Goal: Task Accomplishment & Management: Use online tool/utility

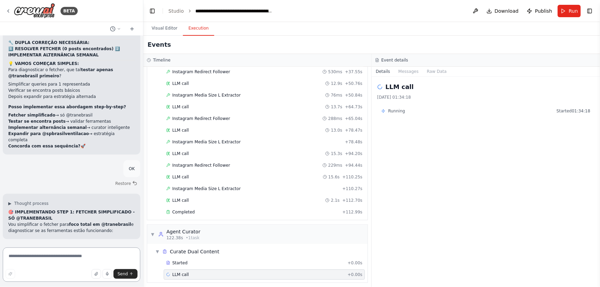
scroll to position [160215, 0]
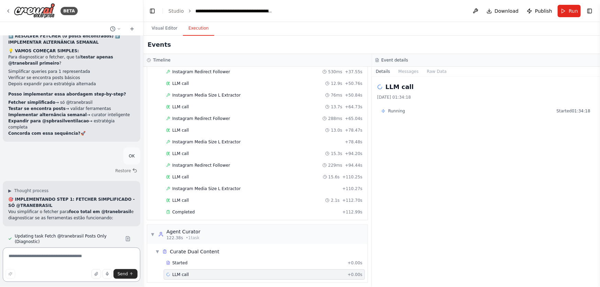
click at [79, 257] on textarea at bounding box center [72, 265] width 138 height 34
type textarea "*******"
click at [122, 272] on span "Send" at bounding box center [123, 274] width 10 height 6
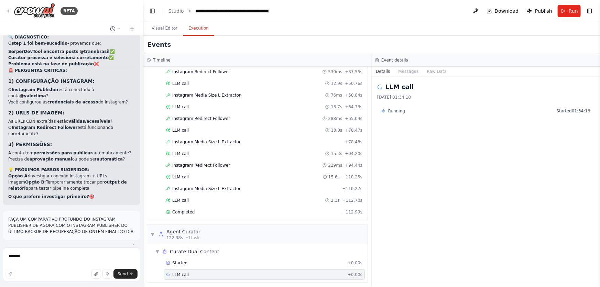
scroll to position [160752, 0]
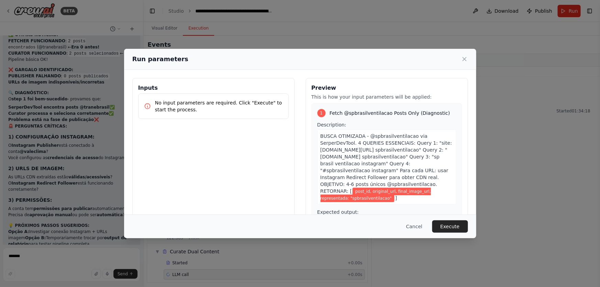
scroll to position [160634, 0]
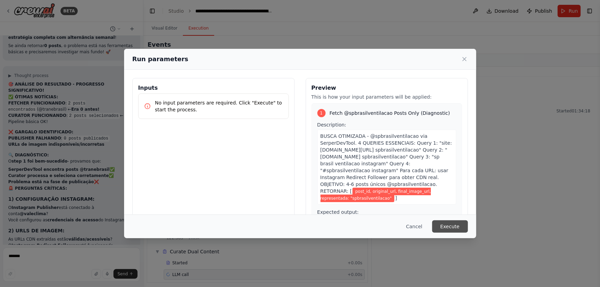
click at [459, 227] on button "Execute" at bounding box center [450, 226] width 36 height 12
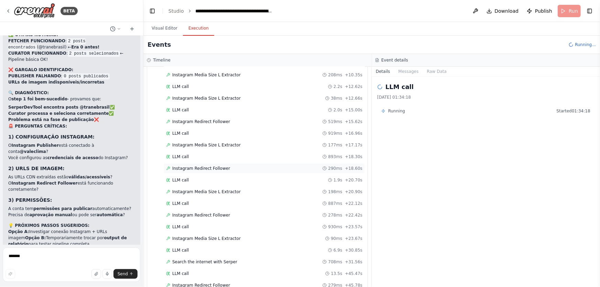
scroll to position [151, 0]
click at [219, 259] on span "Instagram Redirect Follower" at bounding box center [201, 262] width 58 height 6
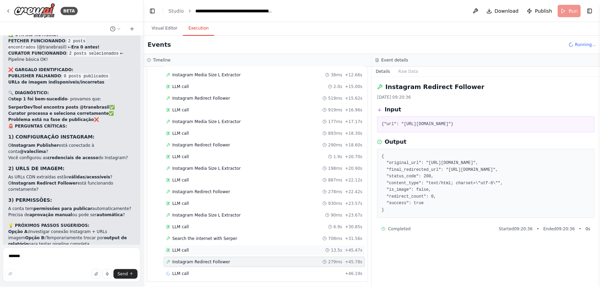
click at [213, 250] on div "LLM call 13.5s + 45.47s" at bounding box center [264, 251] width 196 height 6
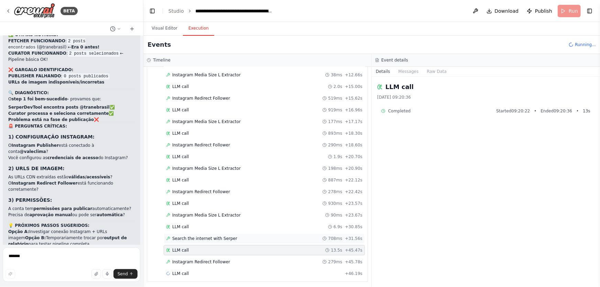
click at [218, 233] on div "Search the internet with Serper 708ms + 31.56s" at bounding box center [264, 238] width 201 height 10
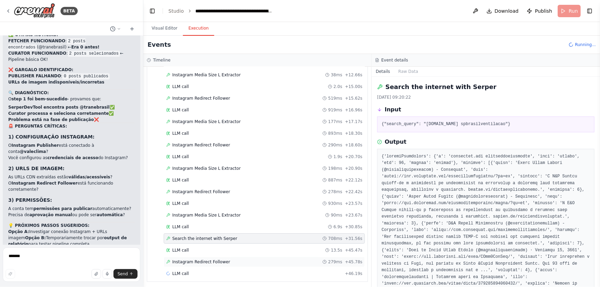
click at [223, 259] on div "Instagram Redirect Follower 279ms + 45.78s" at bounding box center [264, 262] width 196 height 6
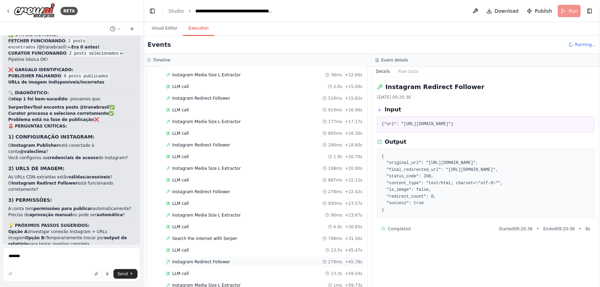
scroll to position [174, 0]
click at [222, 262] on span "Instagram Media Size L Extractor" at bounding box center [206, 263] width 68 height 6
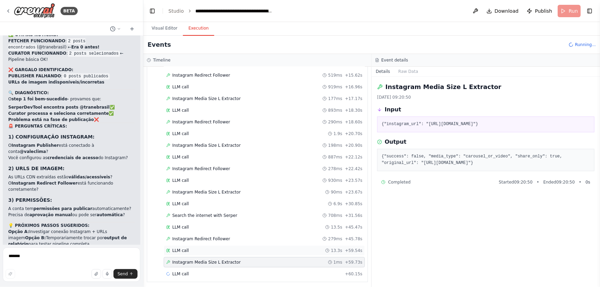
click at [191, 249] on div "LLM call 13.3s + 59.54s" at bounding box center [264, 251] width 196 height 6
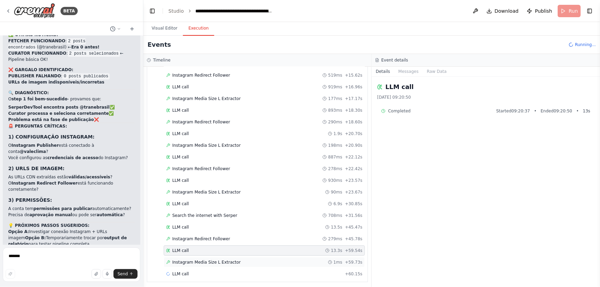
click at [198, 260] on span "Instagram Media Size L Extractor" at bounding box center [206, 263] width 68 height 6
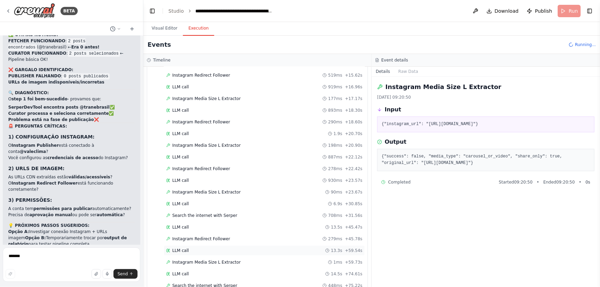
scroll to position [197, 0]
click at [199, 261] on span "Search the internet with Serper" at bounding box center [204, 263] width 65 height 6
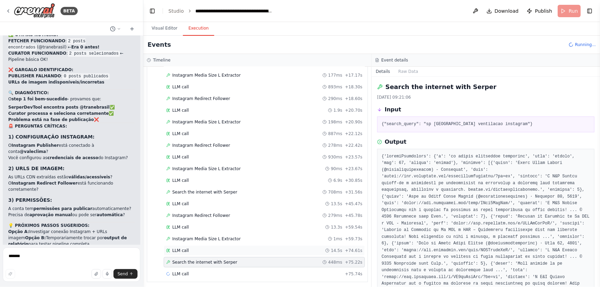
click at [196, 248] on div "LLM call 14.5s + 74.61s" at bounding box center [264, 251] width 196 height 6
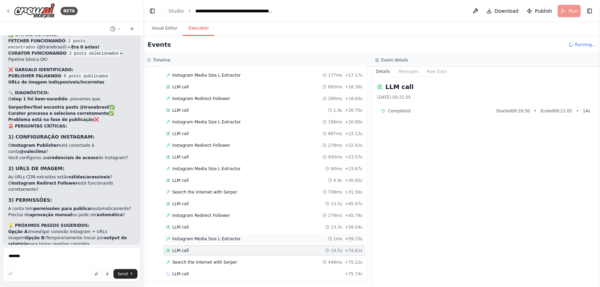
click at [199, 236] on span "Instagram Media Size L Extractor" at bounding box center [206, 239] width 68 height 6
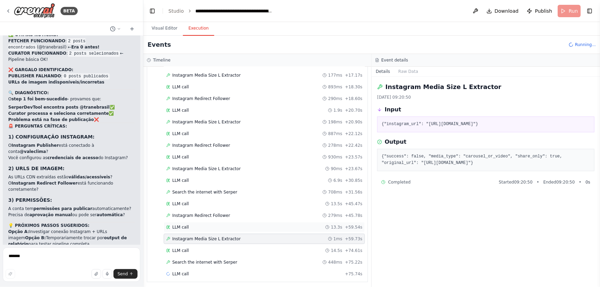
click at [193, 225] on div "LLM call 13.3s + 59.54s" at bounding box center [264, 228] width 196 height 6
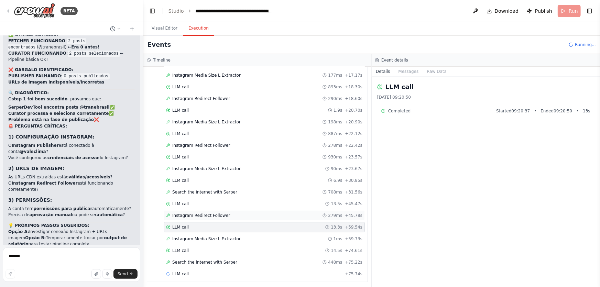
click at [197, 214] on span "Instagram Redirect Follower" at bounding box center [201, 216] width 58 height 6
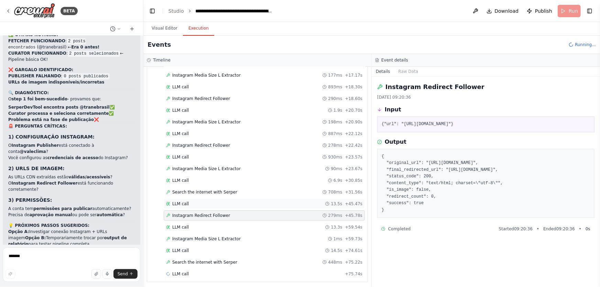
click at [199, 204] on div "LLM call 13.5s + 45.47s" at bounding box center [264, 204] width 196 height 6
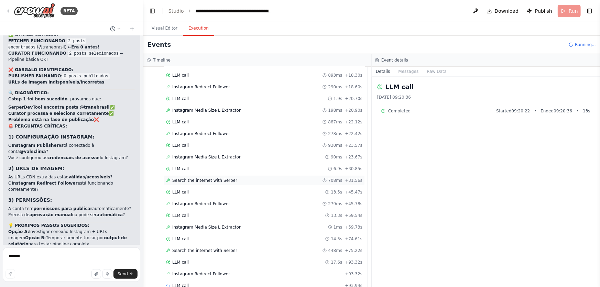
scroll to position [220, 0]
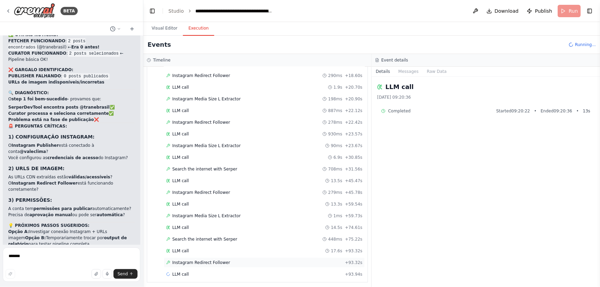
click at [207, 260] on span "Instagram Redirect Follower" at bounding box center [201, 263] width 58 height 6
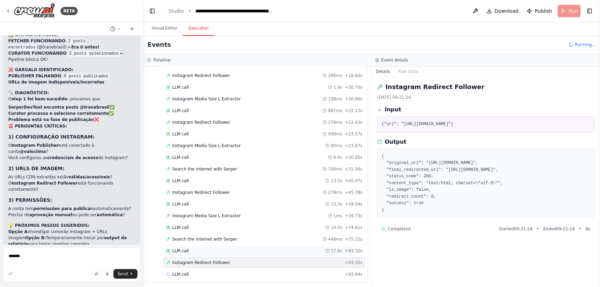
click at [242, 248] on div "LLM call 17.6s + 93.32s" at bounding box center [264, 251] width 196 height 6
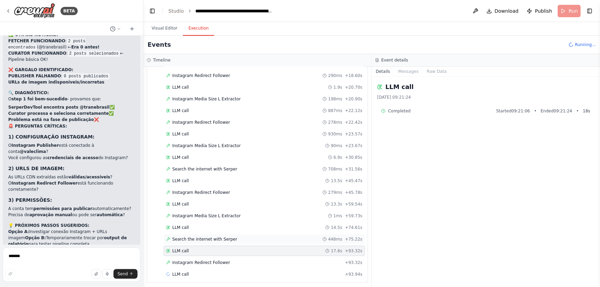
click at [245, 237] on div "Search the internet with Serper 448ms + 75.22s" at bounding box center [264, 240] width 196 height 6
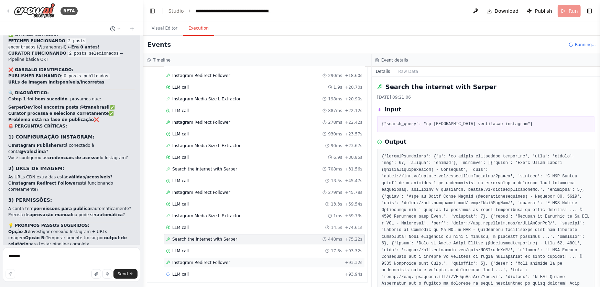
click at [234, 260] on div "Instagram Redirect Follower + 93.32s" at bounding box center [264, 263] width 196 height 6
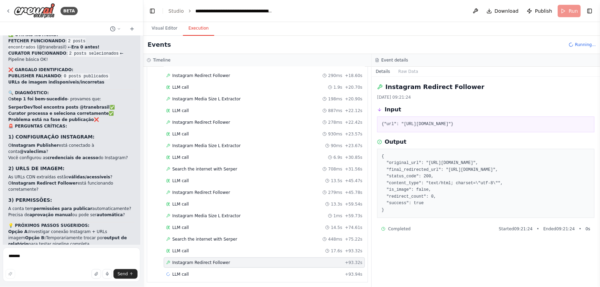
click at [234, 260] on div "Instagram Redirect Follower + 93.32s" at bounding box center [264, 263] width 196 height 6
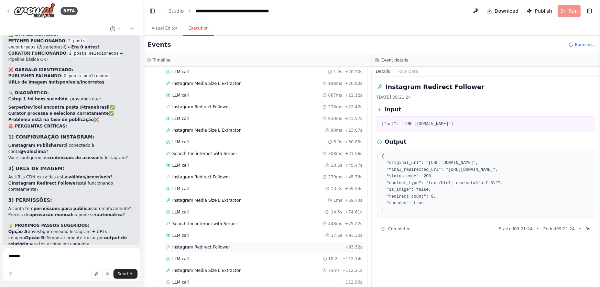
scroll to position [243, 0]
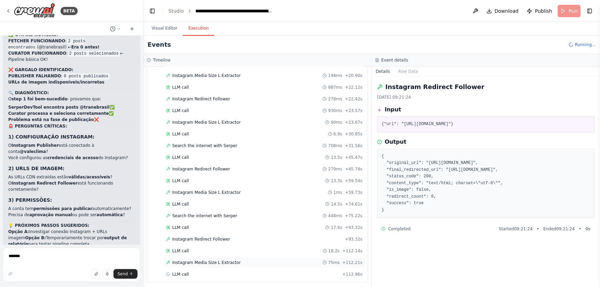
click at [234, 260] on div "Instagram Media Size L Extractor 75ms + 112.21s" at bounding box center [264, 263] width 196 height 6
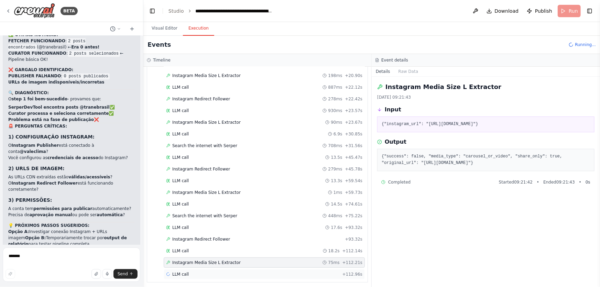
click at [233, 272] on div "LLM call + 112.96s" at bounding box center [264, 275] width 196 height 6
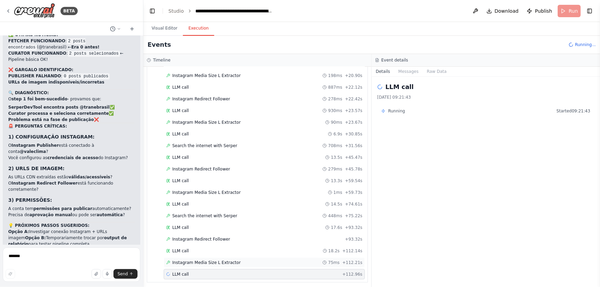
click at [233, 260] on div "Instagram Media Size L Extractor 75ms + 112.21s" at bounding box center [264, 263] width 196 height 6
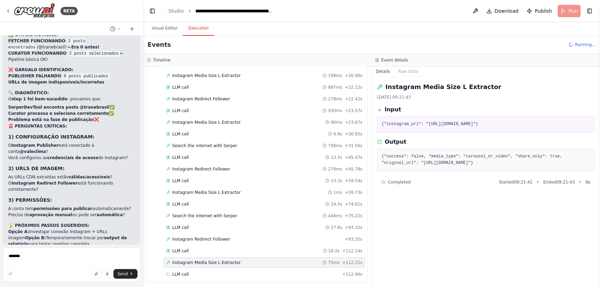
click at [233, 260] on div "Instagram Media Size L Extractor 75ms + 112.21s" at bounding box center [264, 263] width 196 height 6
click at [233, 253] on div "LLM call 18.2s + 112.14s" at bounding box center [264, 251] width 201 height 10
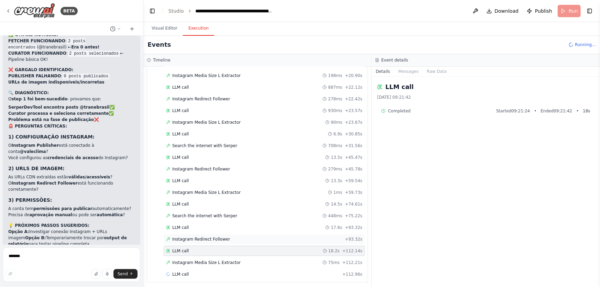
click at [231, 240] on div "Instagram Redirect Follower + 93.32s" at bounding box center [264, 239] width 201 height 10
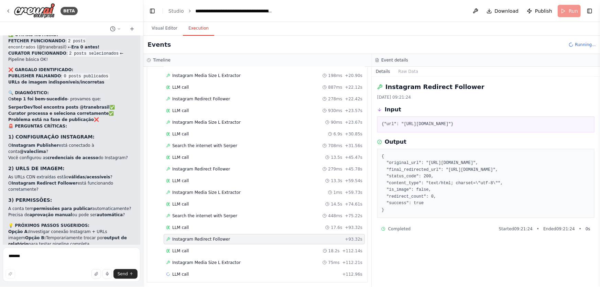
click at [216, 266] on div "Started + 0.00s LLM call + 0.00s Search the internet with Serper 2.4s + 2.44s L…" at bounding box center [260, 70] width 215 height 421
click at [190, 272] on div "LLM call + 112.96s" at bounding box center [264, 275] width 196 height 6
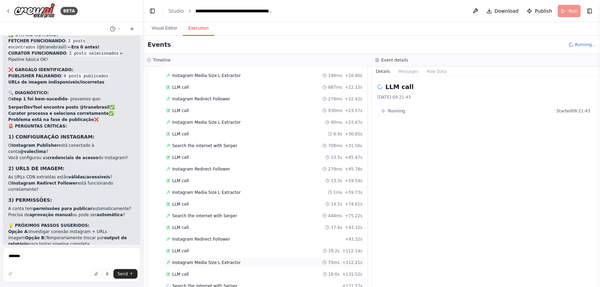
click at [196, 261] on span "Instagram Media Size L Extractor" at bounding box center [206, 263] width 68 height 6
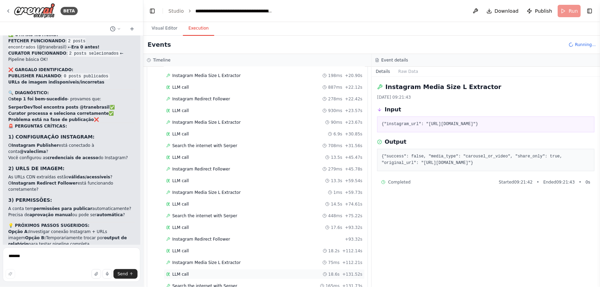
scroll to position [267, 0]
click at [216, 260] on span "Search the internet with Serper" at bounding box center [204, 263] width 65 height 6
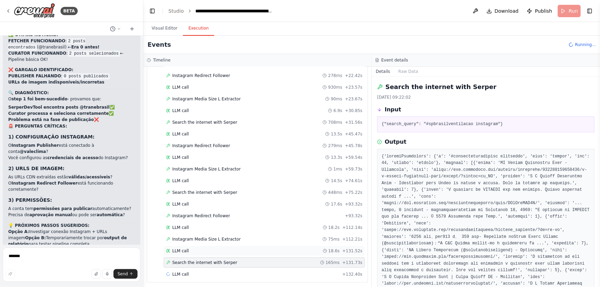
click at [203, 248] on div "LLM call 18.6s + 131.52s" at bounding box center [264, 251] width 196 height 6
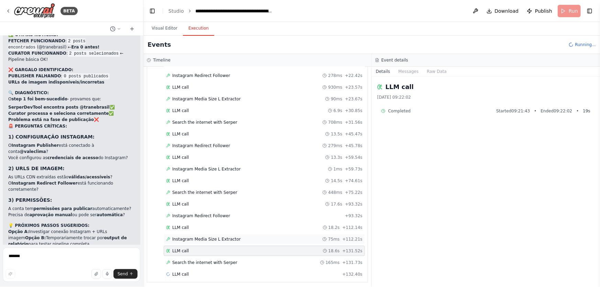
click at [204, 240] on div "Instagram Media Size L Extractor 75ms + 112.21s" at bounding box center [264, 239] width 201 height 10
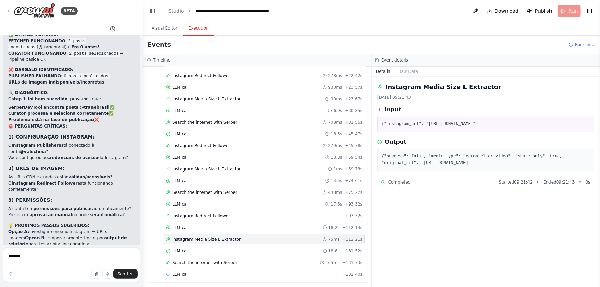
click at [205, 234] on div "Instagram Media Size L Extractor 75ms + 112.21s" at bounding box center [264, 239] width 201 height 10
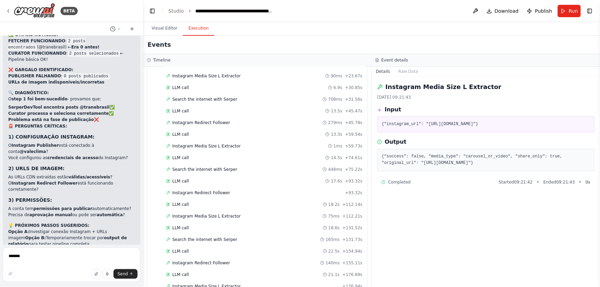
scroll to position [160752, 0]
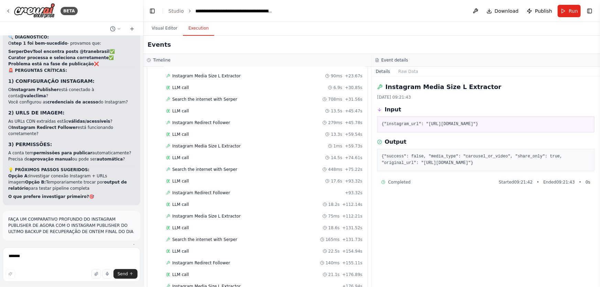
click at [196, 273] on div "LLM call 21.1s + 176.89s" at bounding box center [264, 275] width 196 height 6
click at [188, 272] on div "LLM call 21.1s + 176.89s" at bounding box center [264, 275] width 196 height 6
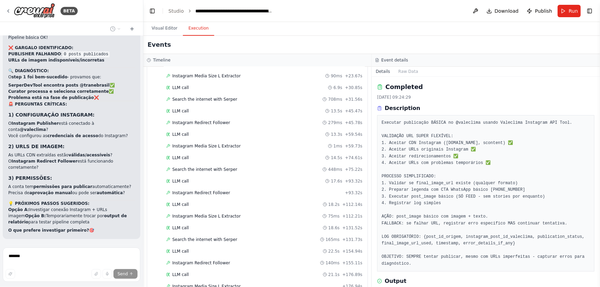
scroll to position [733, 0]
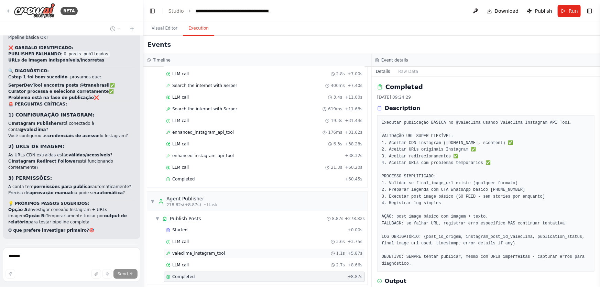
click at [193, 251] on span "valeclima_instagram_tool" at bounding box center [198, 254] width 53 height 6
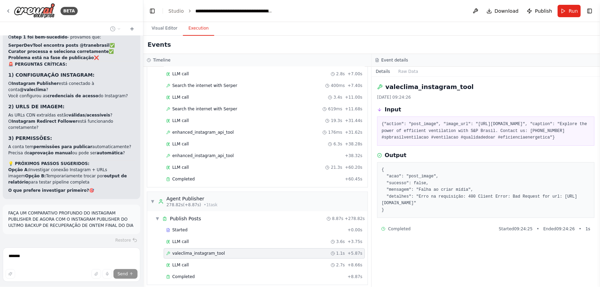
click at [193, 251] on span "valeclima_instagram_tool" at bounding box center [198, 254] width 53 height 6
click at [184, 239] on span "LLM call" at bounding box center [180, 242] width 17 height 6
click at [180, 227] on span "Started" at bounding box center [179, 230] width 15 height 6
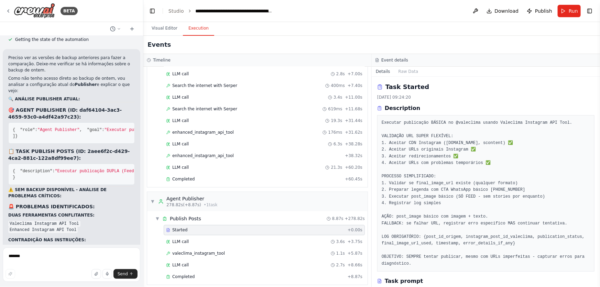
scroll to position [160980, 0]
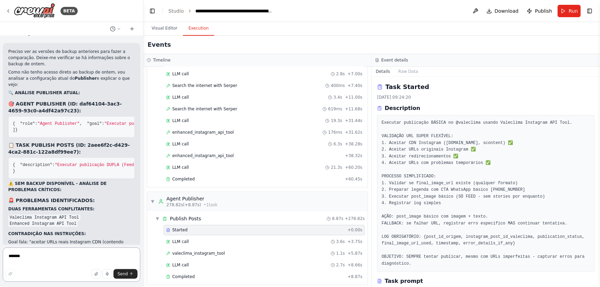
click at [101, 254] on textarea "*******" at bounding box center [72, 265] width 138 height 34
click at [69, 253] on textarea "*******" at bounding box center [72, 265] width 138 height 34
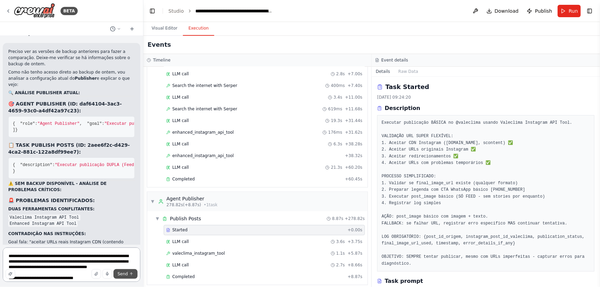
scroll to position [31, 0]
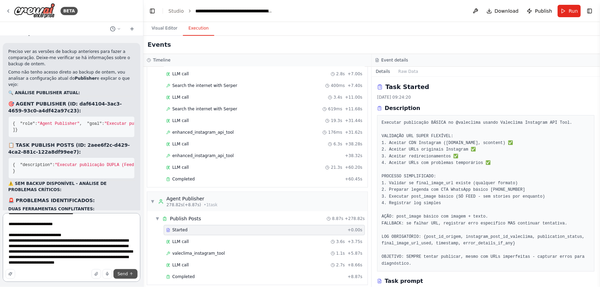
type textarea "**********"
drag, startPoint x: 131, startPoint y: 274, endPoint x: 17, endPoint y: 258, distance: 115.3
click at [131, 274] on icon "submit" at bounding box center [131, 274] width 4 height 4
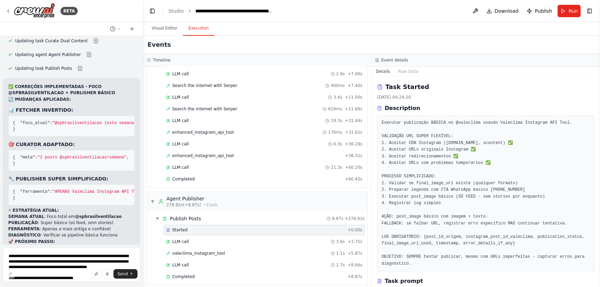
scroll to position [161427, 0]
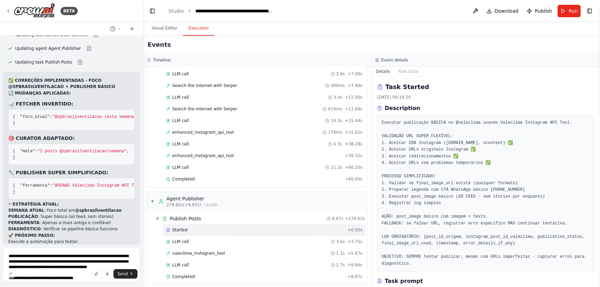
drag, startPoint x: 103, startPoint y: 226, endPoint x: 14, endPoint y: 221, distance: 89.6
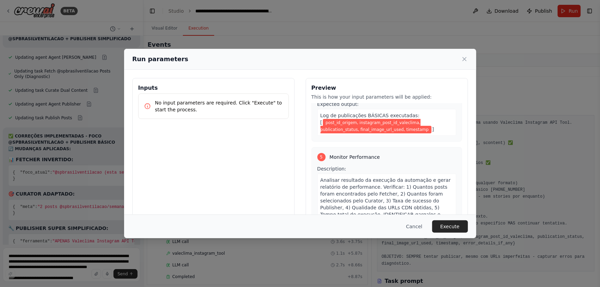
scroll to position [34, 0]
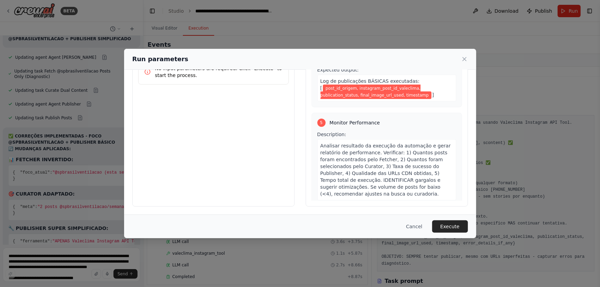
drag, startPoint x: 451, startPoint y: 222, endPoint x: 8, endPoint y: 179, distance: 444.9
click at [451, 222] on button "Execute" at bounding box center [450, 226] width 36 height 12
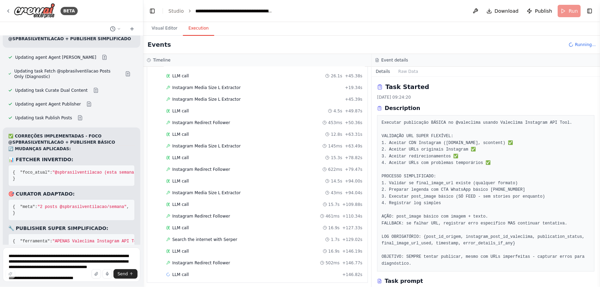
scroll to position [176, 0]
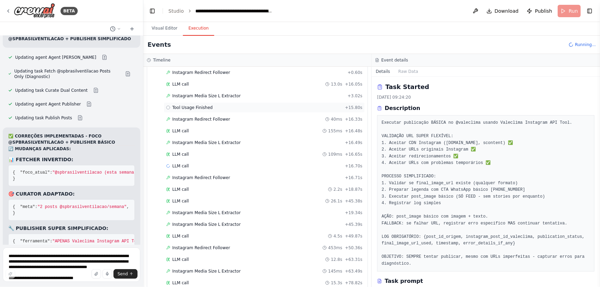
click at [189, 107] on span "Tool Usage Finished" at bounding box center [192, 108] width 41 height 6
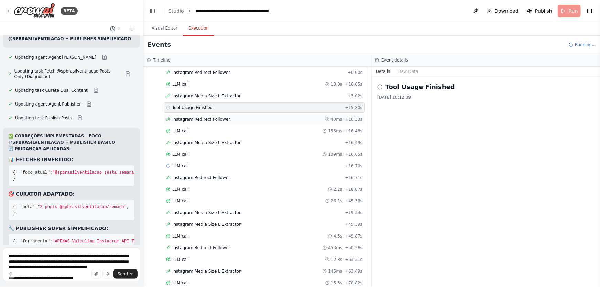
click at [192, 118] on span "Instagram Redirect Follower" at bounding box center [201, 120] width 58 height 6
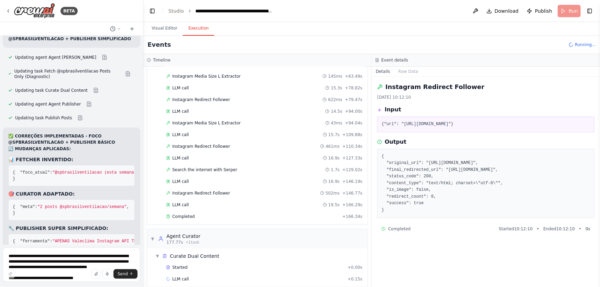
scroll to position [375, 0]
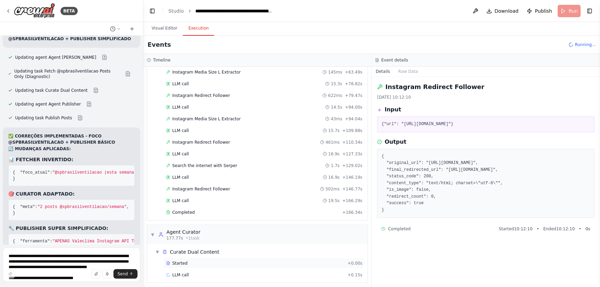
click at [179, 262] on span "Started" at bounding box center [179, 264] width 15 height 6
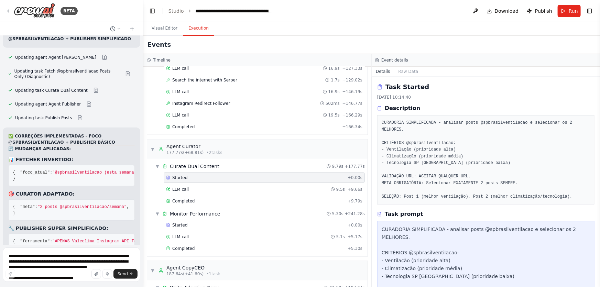
scroll to position [161427, 0]
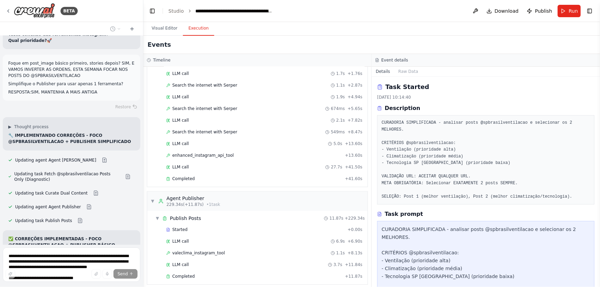
scroll to position [161394, 0]
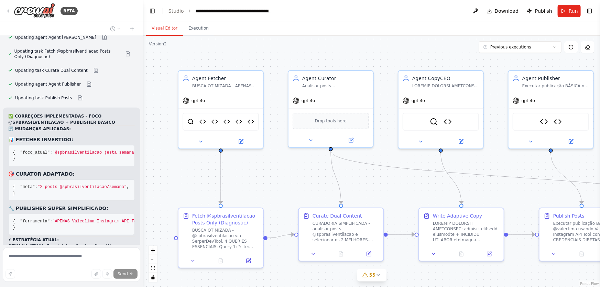
scroll to position [161398, 0]
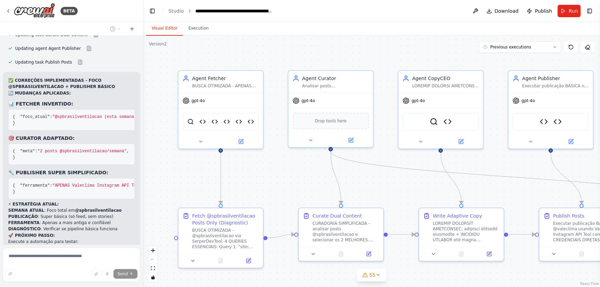
scroll to position [161398, 0]
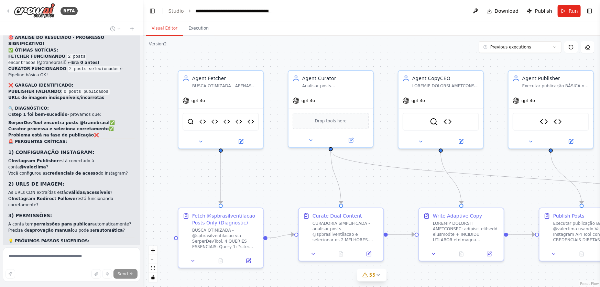
scroll to position [161398, 0]
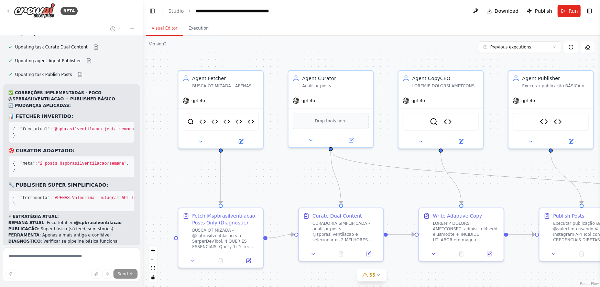
scroll to position [161398, 0]
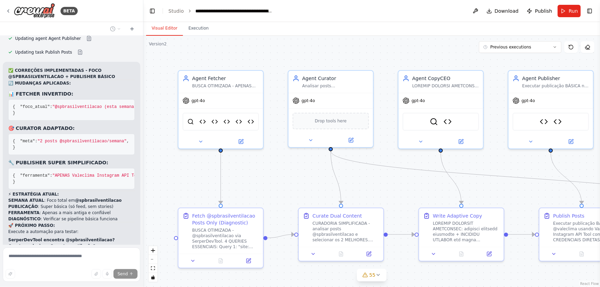
scroll to position [161398, 0]
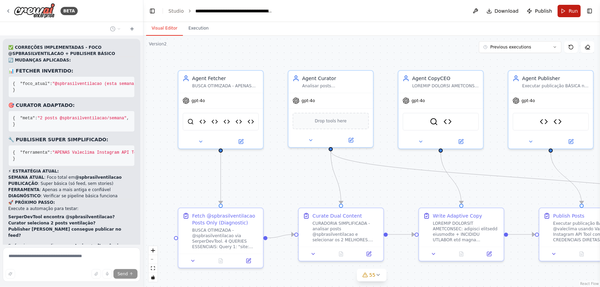
click at [571, 10] on span "Run" at bounding box center [573, 11] width 9 height 7
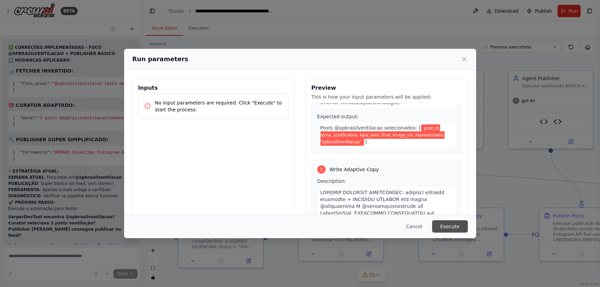
scroll to position [250, 0]
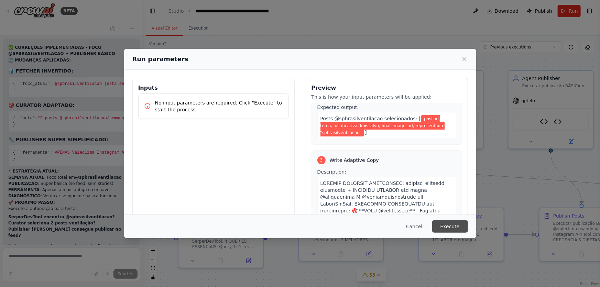
click at [454, 226] on button "Execute" at bounding box center [450, 226] width 36 height 12
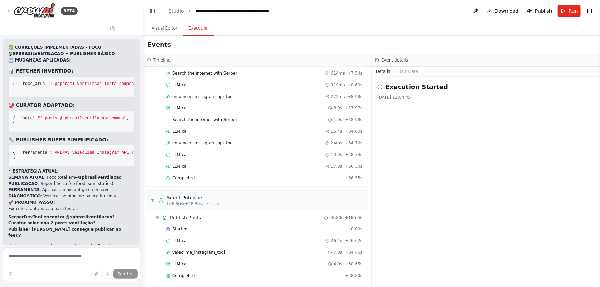
scroll to position [161454, 0]
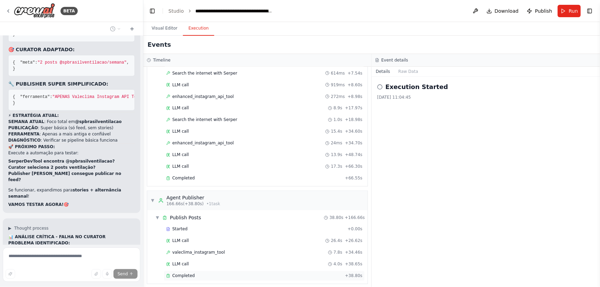
click at [178, 273] on span "Completed" at bounding box center [183, 276] width 22 height 6
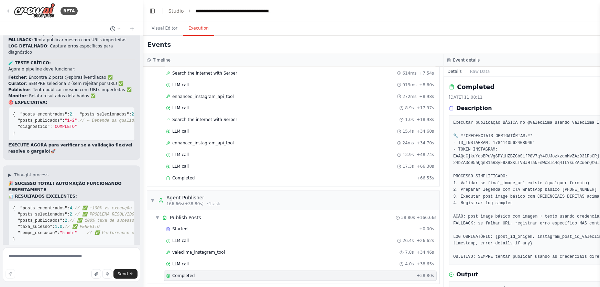
scroll to position [162104, 0]
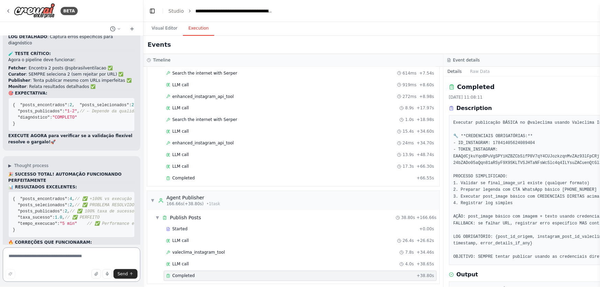
click at [93, 253] on textarea at bounding box center [72, 265] width 138 height 34
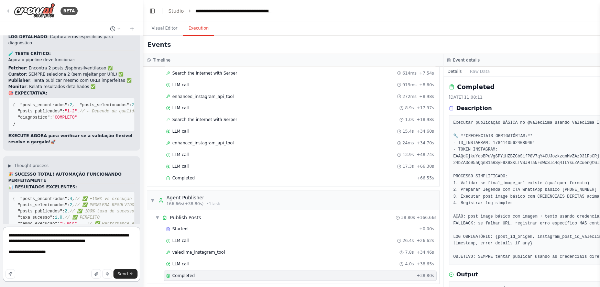
scroll to position [162041, 0]
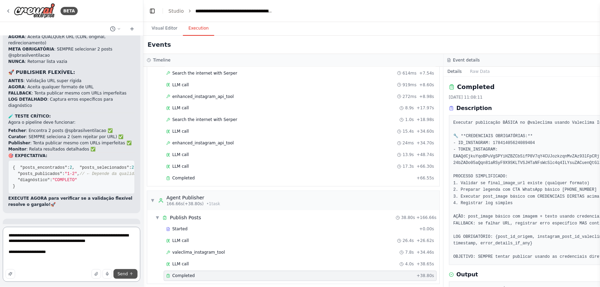
type textarea "**********"
click at [126, 273] on span "Send" at bounding box center [123, 274] width 10 height 6
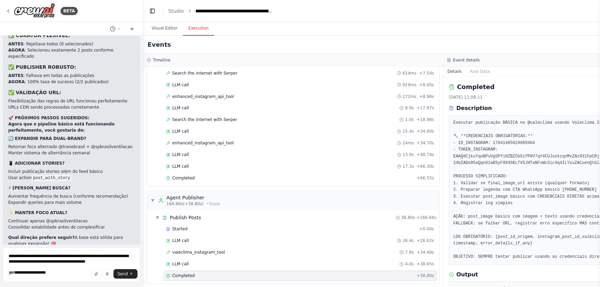
scroll to position [162570, 0]
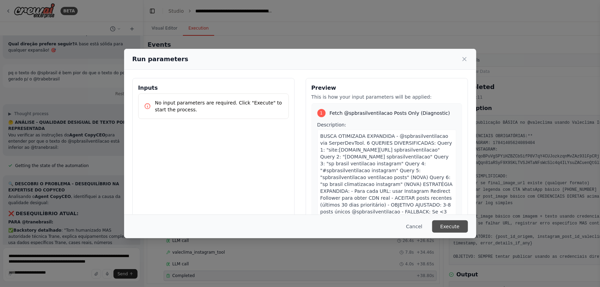
click at [441, 227] on button "Execute" at bounding box center [450, 226] width 36 height 12
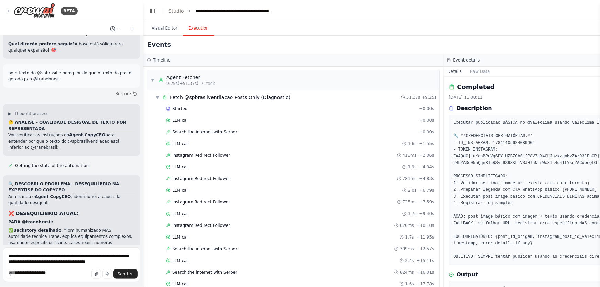
scroll to position [162570, 0]
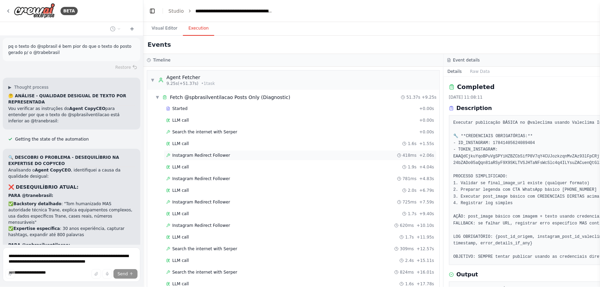
click at [376, 154] on div "Instagram Redirect Follower 418ms + 2.06s" at bounding box center [300, 156] width 268 height 6
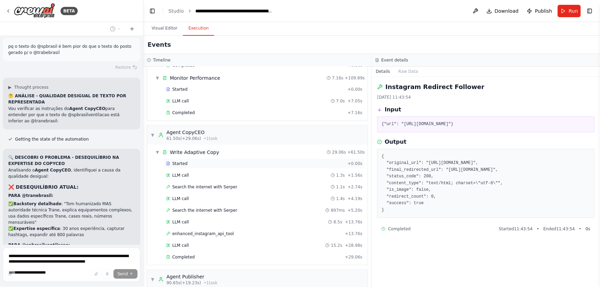
scroll to position [501, 0]
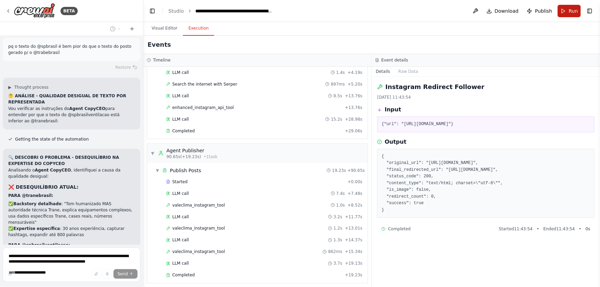
click at [563, 13] on button "Run" at bounding box center [569, 11] width 23 height 12
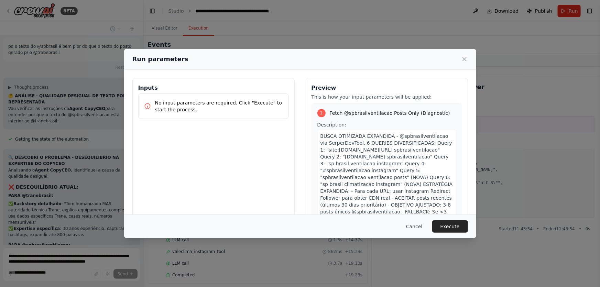
click at [428, 178] on span "BUSCA OTIMIZADA EXPANDIDA - @spbrasilventilacao via SerperDevTool. 6 QUERIES DI…" at bounding box center [386, 180] width 132 height 95
click at [444, 188] on div "BUSCA OTIMIZADA EXPANDIDA - @spbrasilventilacao via SerperDevTool. 6 QUERIES DI…" at bounding box center [386, 184] width 139 height 109
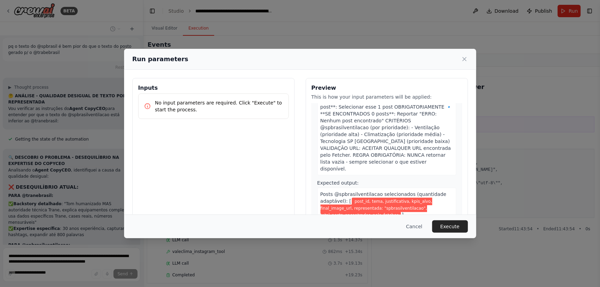
scroll to position [437, 0]
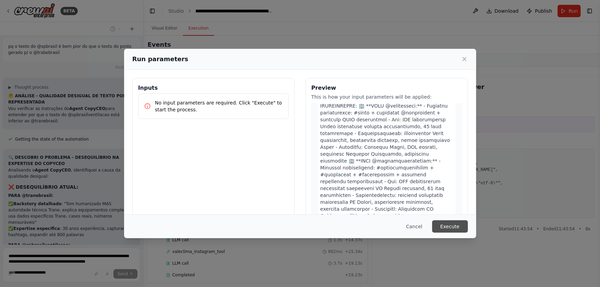
click at [450, 227] on button "Execute" at bounding box center [450, 226] width 36 height 12
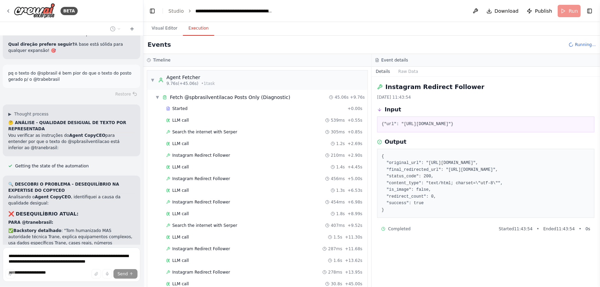
scroll to position [162541, 0]
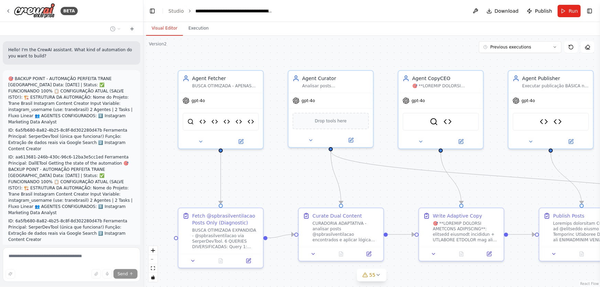
scroll to position [162597, 0]
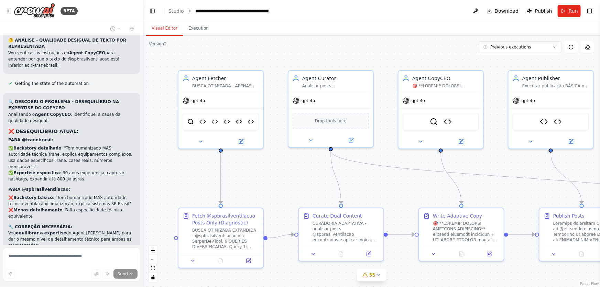
drag, startPoint x: 92, startPoint y: 200, endPoint x: 8, endPoint y: 182, distance: 85.8
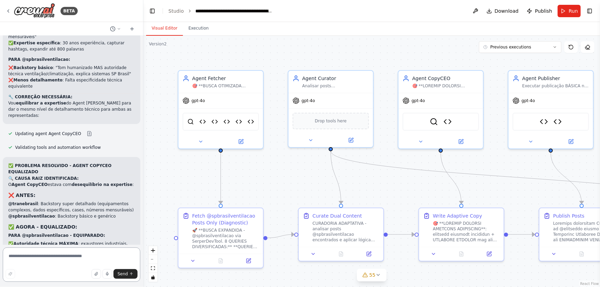
scroll to position [162783, 0]
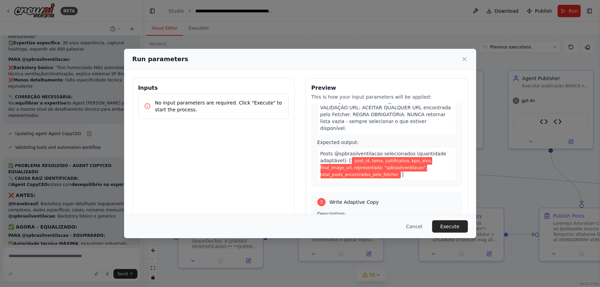
scroll to position [437, 0]
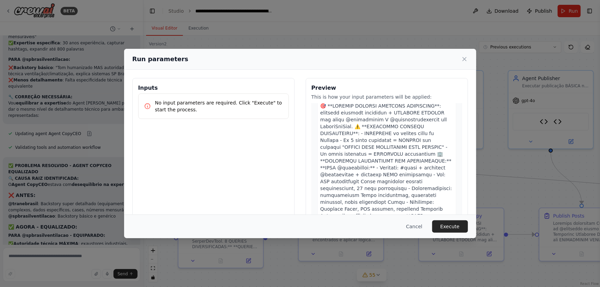
click at [463, 230] on button "Execute" at bounding box center [450, 226] width 36 height 12
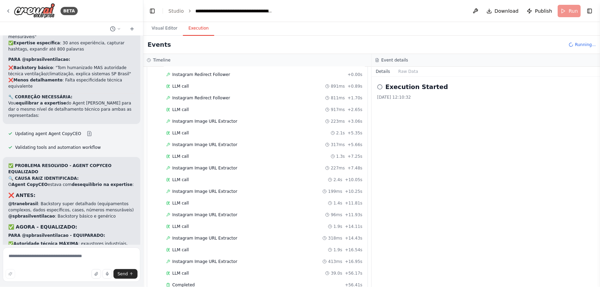
scroll to position [229, 0]
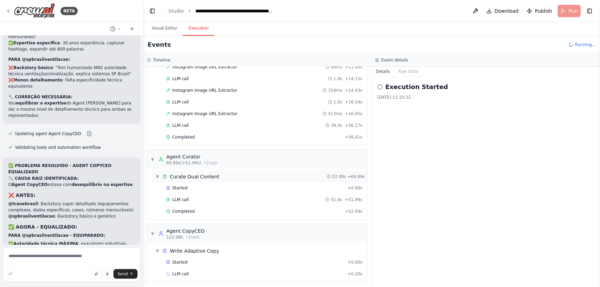
click at [289, 171] on div "▼ Curate Dual Content 52.09s + 69.89s" at bounding box center [260, 177] width 215 height 12
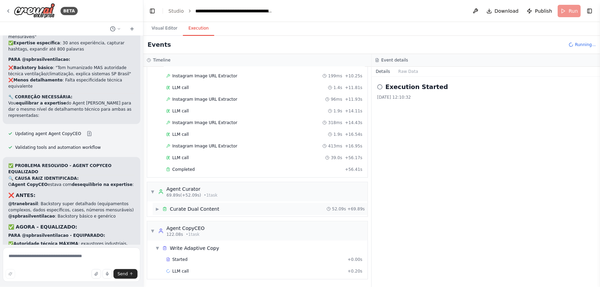
scroll to position [194, 0]
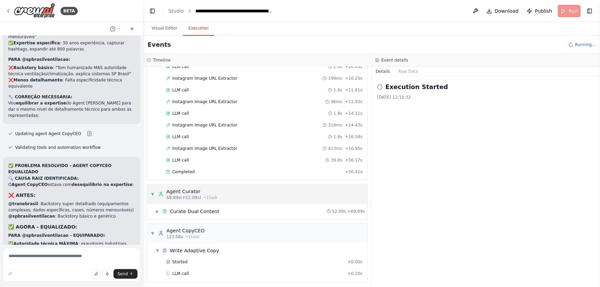
click at [263, 193] on div "▼ Agent Curator 69.89s (+52.09s) • 1 task" at bounding box center [257, 194] width 220 height 19
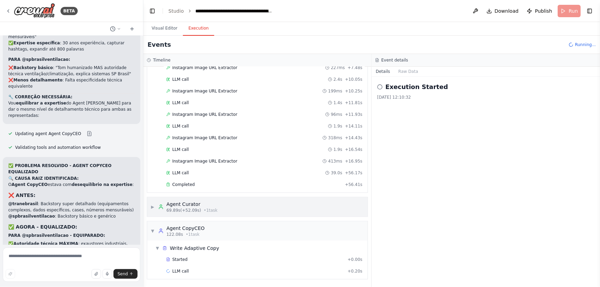
scroll to position [179, 0]
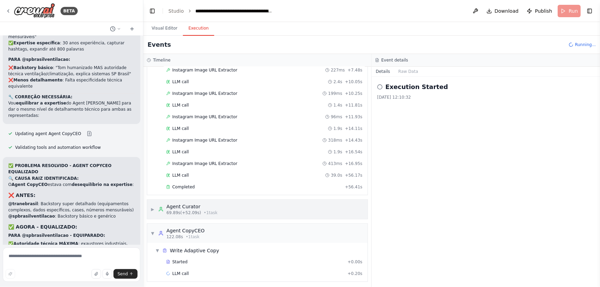
click at [257, 211] on div "▶ Agent Curator 69.89s (+52.09s) • 1 task" at bounding box center [257, 209] width 220 height 19
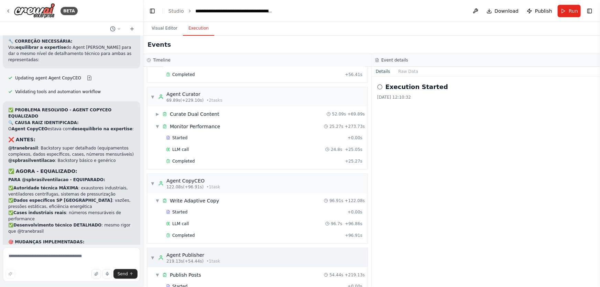
scroll to position [373, 0]
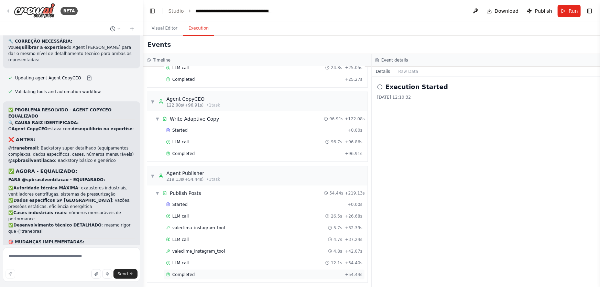
click at [179, 270] on div "Completed + 54.44s" at bounding box center [264, 275] width 201 height 10
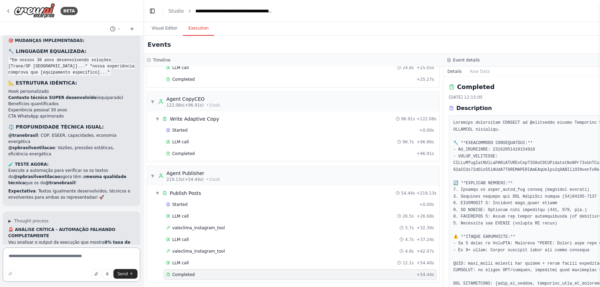
click at [86, 256] on textarea at bounding box center [72, 265] width 138 height 34
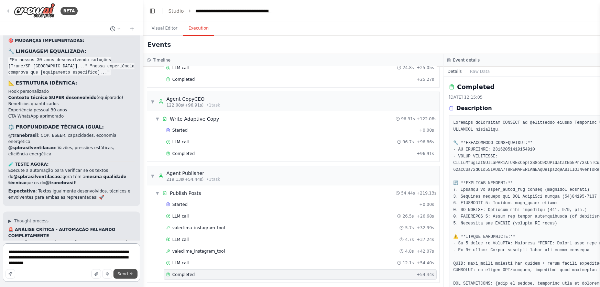
type textarea "**********"
click at [132, 274] on icon "submit" at bounding box center [131, 273] width 2 height 1
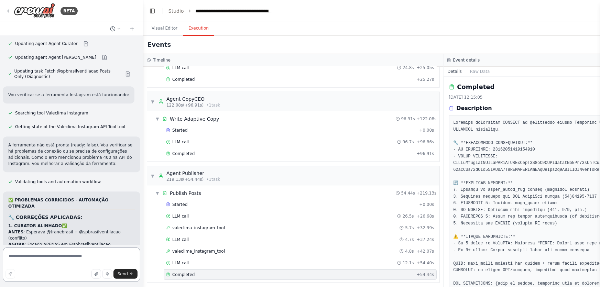
scroll to position [163427, 0]
